Goal: Information Seeking & Learning: Learn about a topic

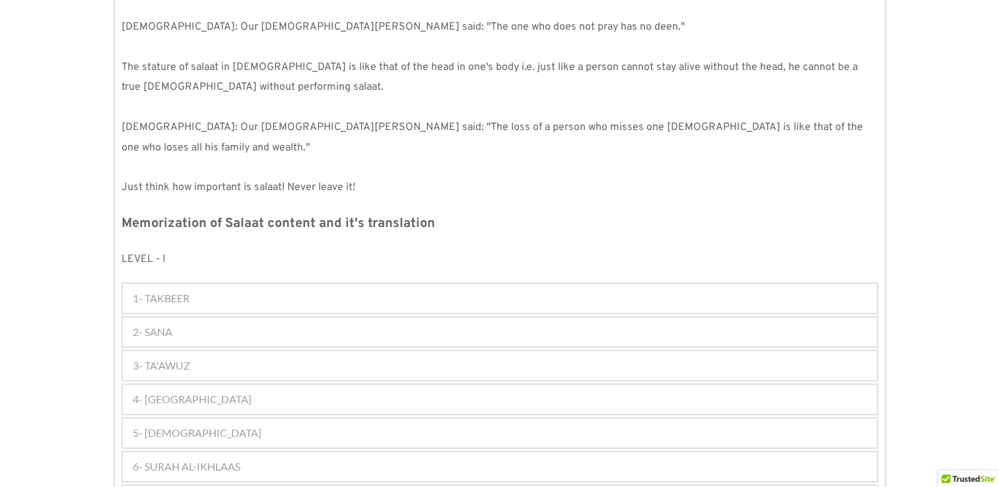
scroll to position [514, 0]
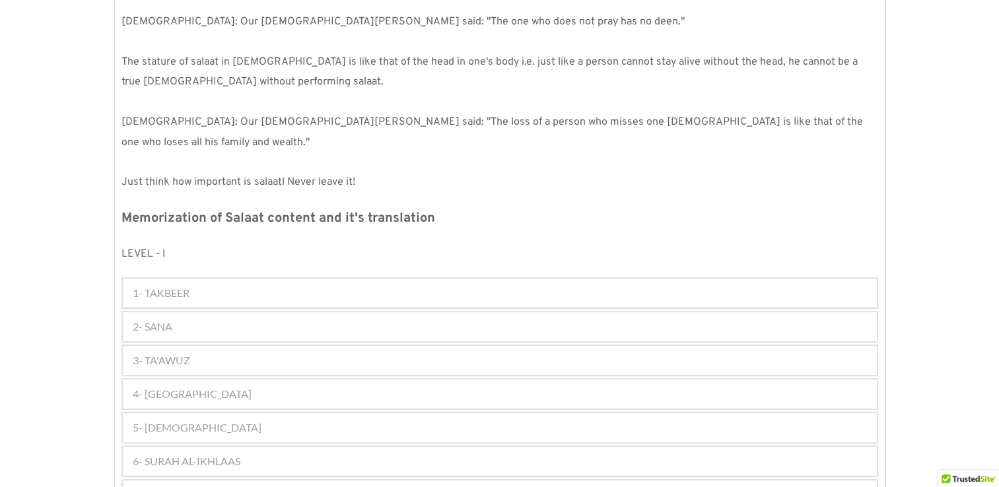
click at [362, 312] on div "2- SANA" at bounding box center [500, 326] width 754 height 29
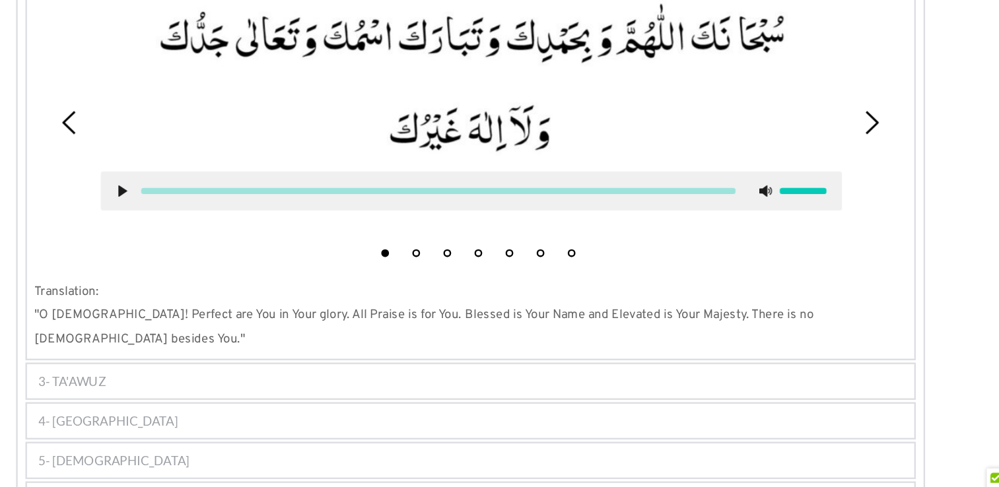
scroll to position [860, 0]
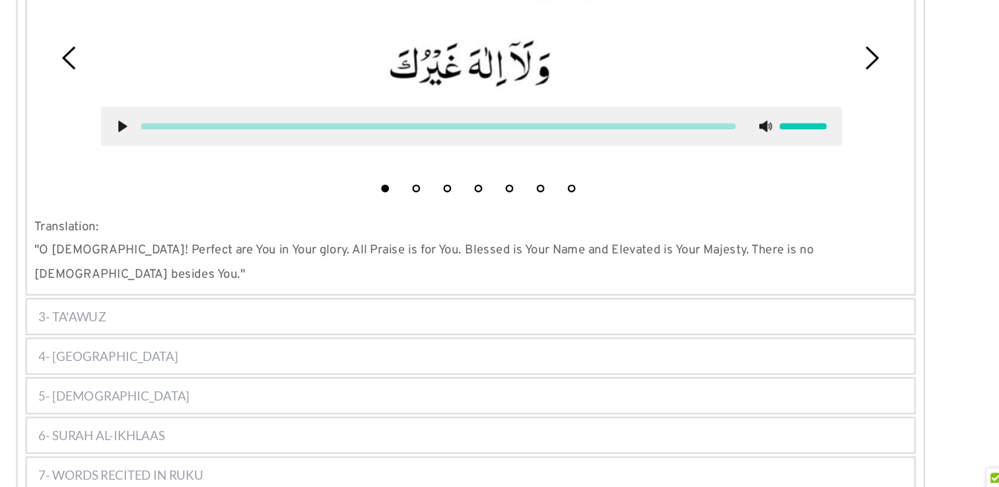
click at [451, 327] on div "3- TA'AWUZ" at bounding box center [500, 341] width 754 height 29
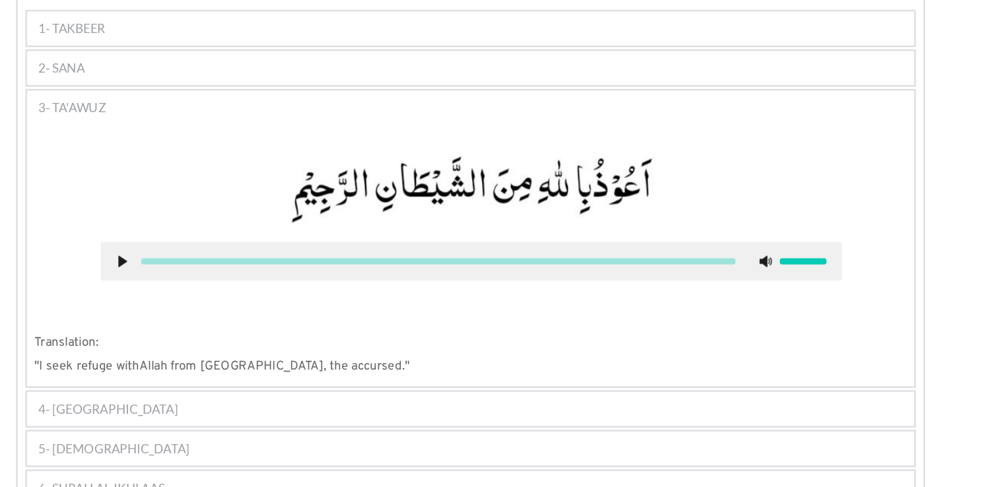
scroll to position [782, 0]
click at [414, 334] on div "4- [GEOGRAPHIC_DATA]" at bounding box center [500, 348] width 754 height 29
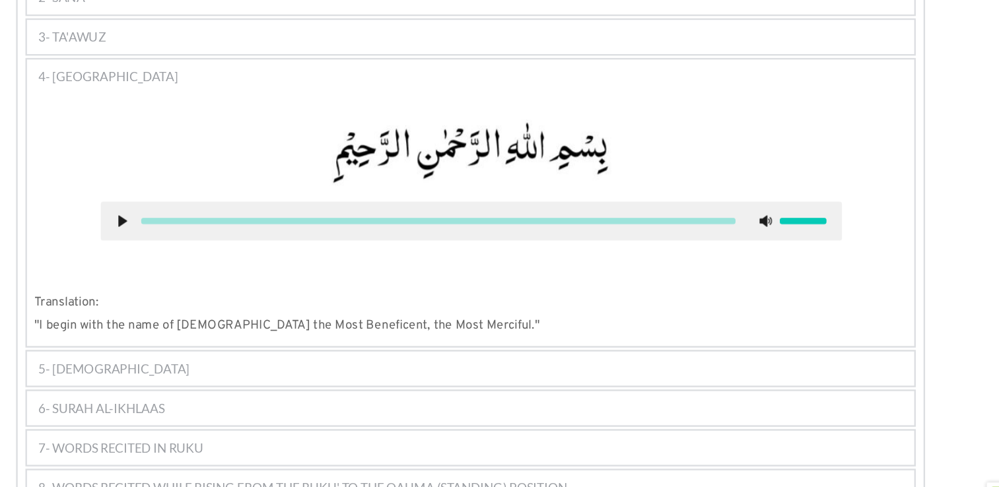
click at [434, 360] on div "5- [DEMOGRAPHIC_DATA]" at bounding box center [500, 374] width 754 height 29
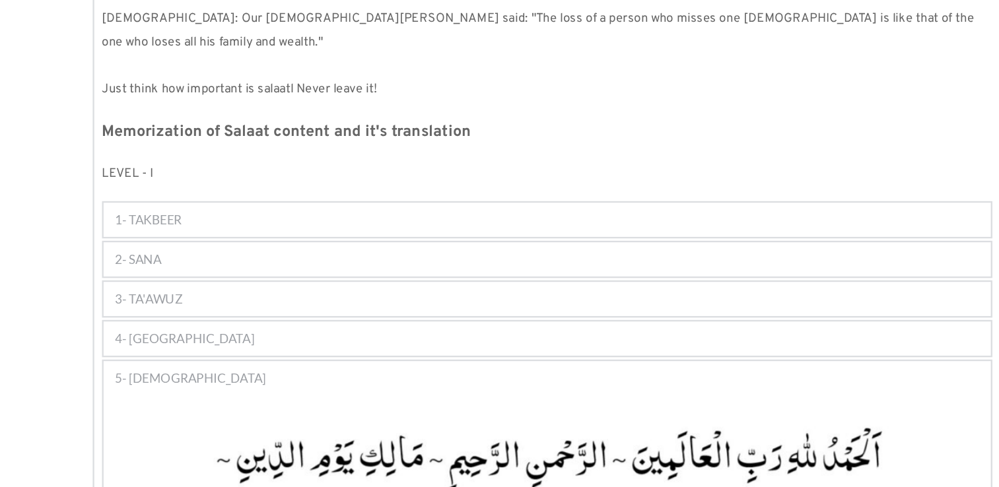
scroll to position [550, 0]
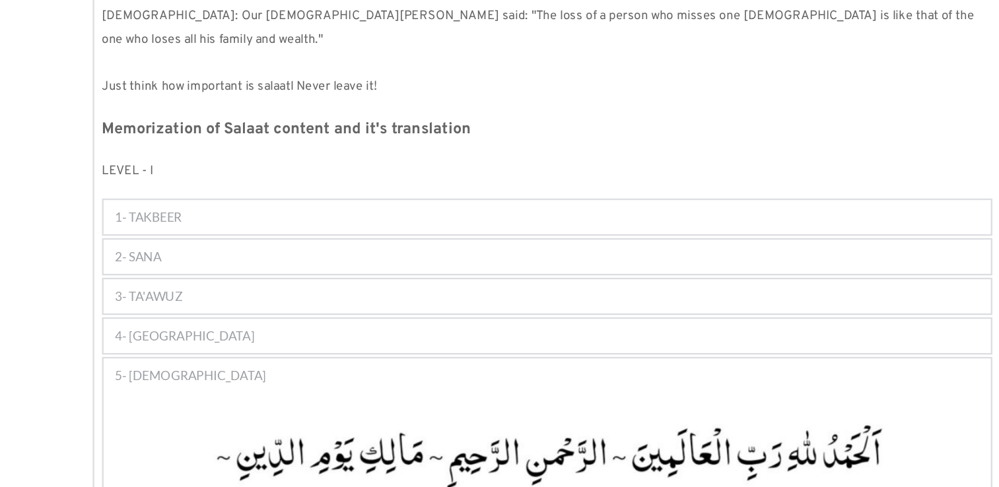
click at [349, 279] on div "2- SANA" at bounding box center [500, 291] width 754 height 29
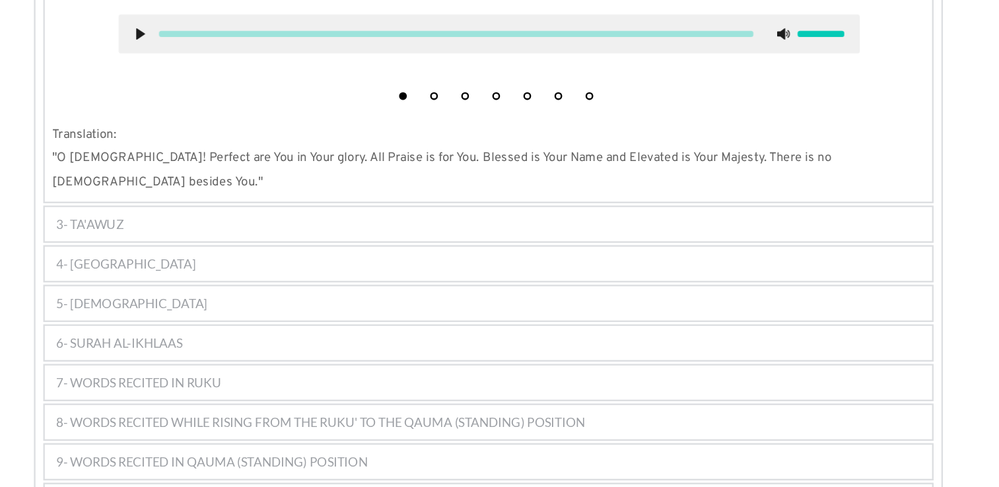
scroll to position [939, 0]
click at [494, 248] on div "3- TA'AWUZ" at bounding box center [500, 262] width 754 height 29
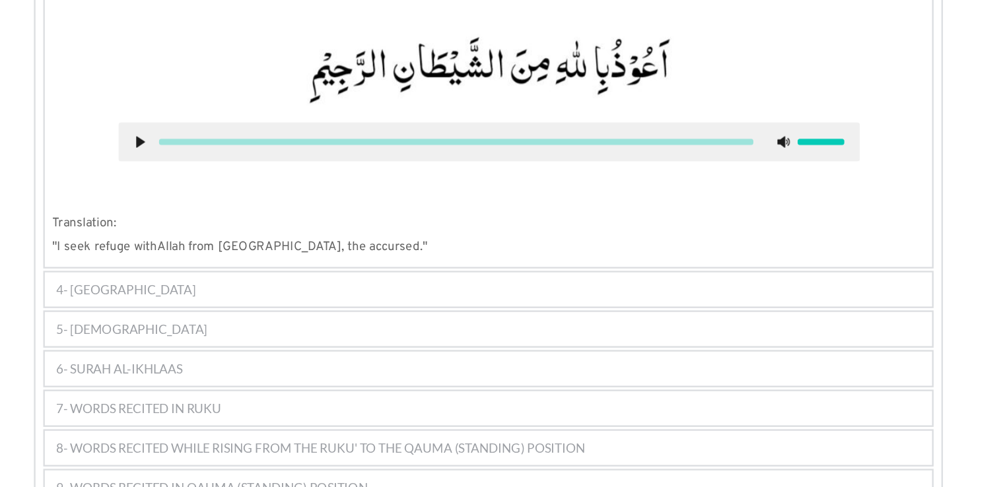
scroll to position [829, 0]
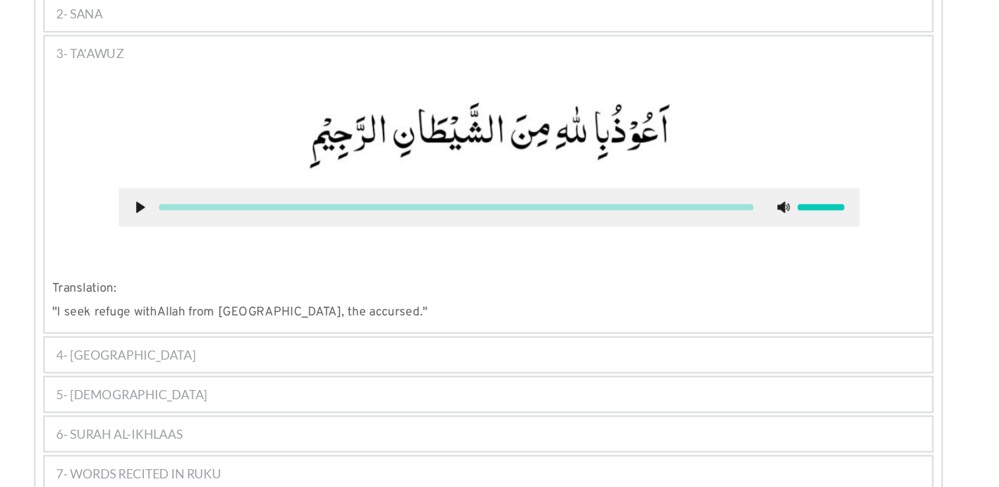
click at [426, 287] on div "4- [GEOGRAPHIC_DATA]" at bounding box center [500, 301] width 754 height 29
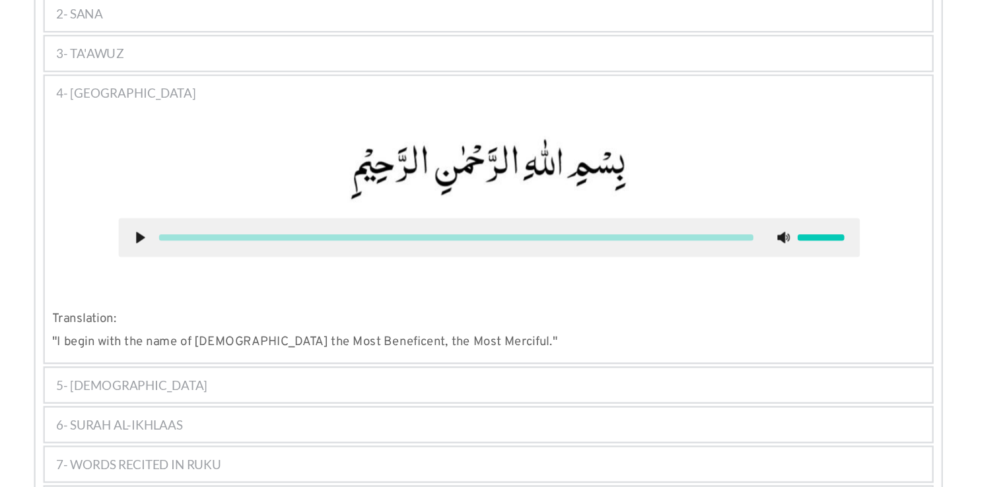
click at [490, 313] on div "5- [DEMOGRAPHIC_DATA]" at bounding box center [500, 327] width 754 height 29
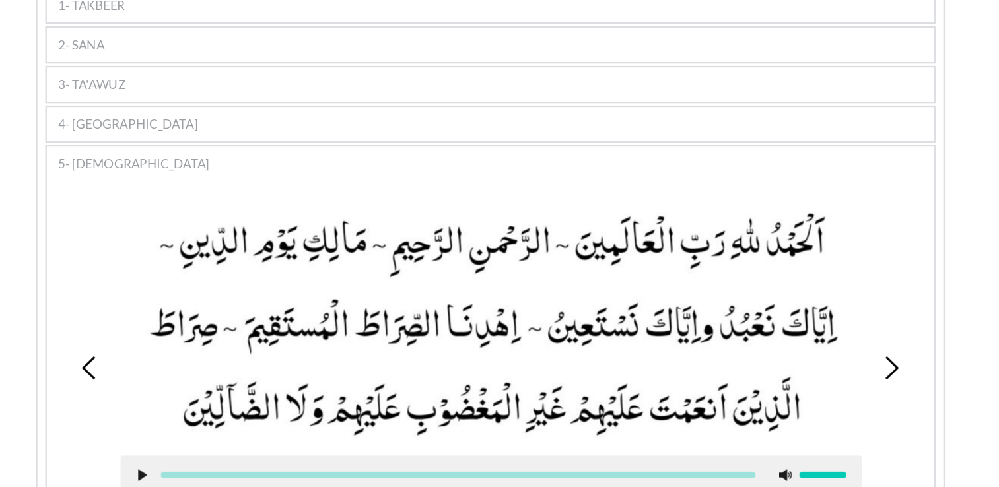
scroll to position [752, 0]
